Goal: Task Accomplishment & Management: Manage account settings

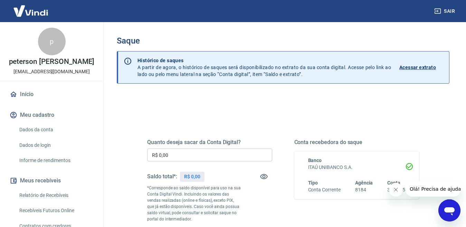
click at [22, 14] on img at bounding box center [30, 10] width 45 height 21
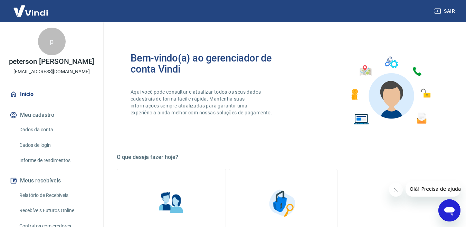
click at [449, 12] on button "Sair" at bounding box center [445, 11] width 25 height 13
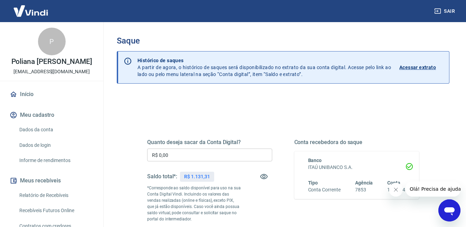
click at [220, 159] on input "R$ 0,00" at bounding box center [209, 155] width 125 height 13
type input "R$ 1.131,31"
click at [267, 131] on div "Quanto deseja sacar da Conta Digital? R$ 1.131,31 ​ Saldo total*: R$ 1.131,31 *…" at bounding box center [283, 194] width 272 height 145
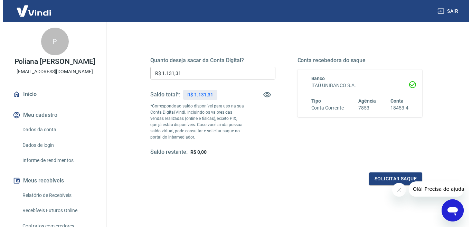
scroll to position [121, 0]
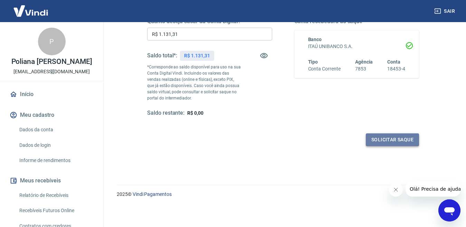
click at [387, 140] on button "Solicitar saque" at bounding box center [392, 139] width 53 height 13
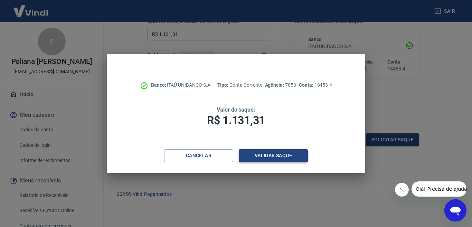
click at [253, 154] on button "Validar saque" at bounding box center [273, 155] width 69 height 13
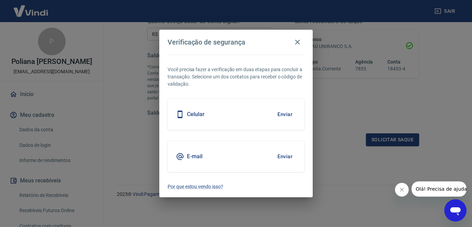
click at [264, 119] on div "Celular Enviar" at bounding box center [236, 114] width 137 height 31
click at [289, 115] on button "Enviar" at bounding box center [285, 114] width 22 height 15
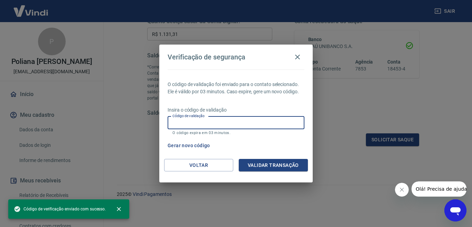
click at [262, 123] on input "Código de validação" at bounding box center [236, 122] width 137 height 13
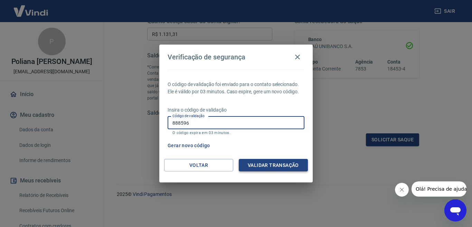
type input "888596"
click at [264, 166] on button "Validar transação" at bounding box center [273, 165] width 69 height 13
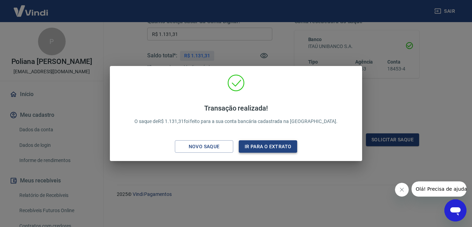
click at [250, 148] on button "Ir para o extrato" at bounding box center [268, 146] width 58 height 13
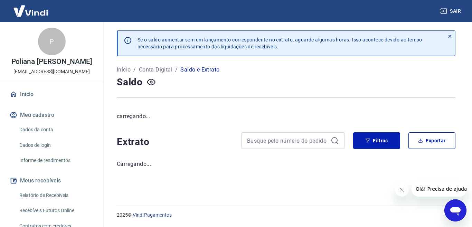
click at [32, 13] on img at bounding box center [30, 10] width 45 height 21
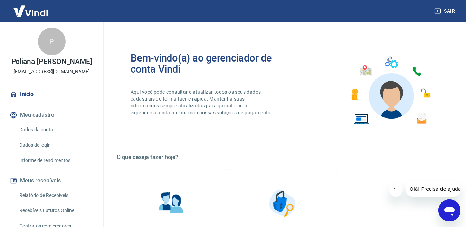
click at [27, 15] on img at bounding box center [30, 10] width 45 height 21
click at [37, 13] on img at bounding box center [30, 10] width 45 height 21
click at [34, 16] on img at bounding box center [30, 10] width 45 height 21
